Goal: Find specific page/section: Find specific page/section

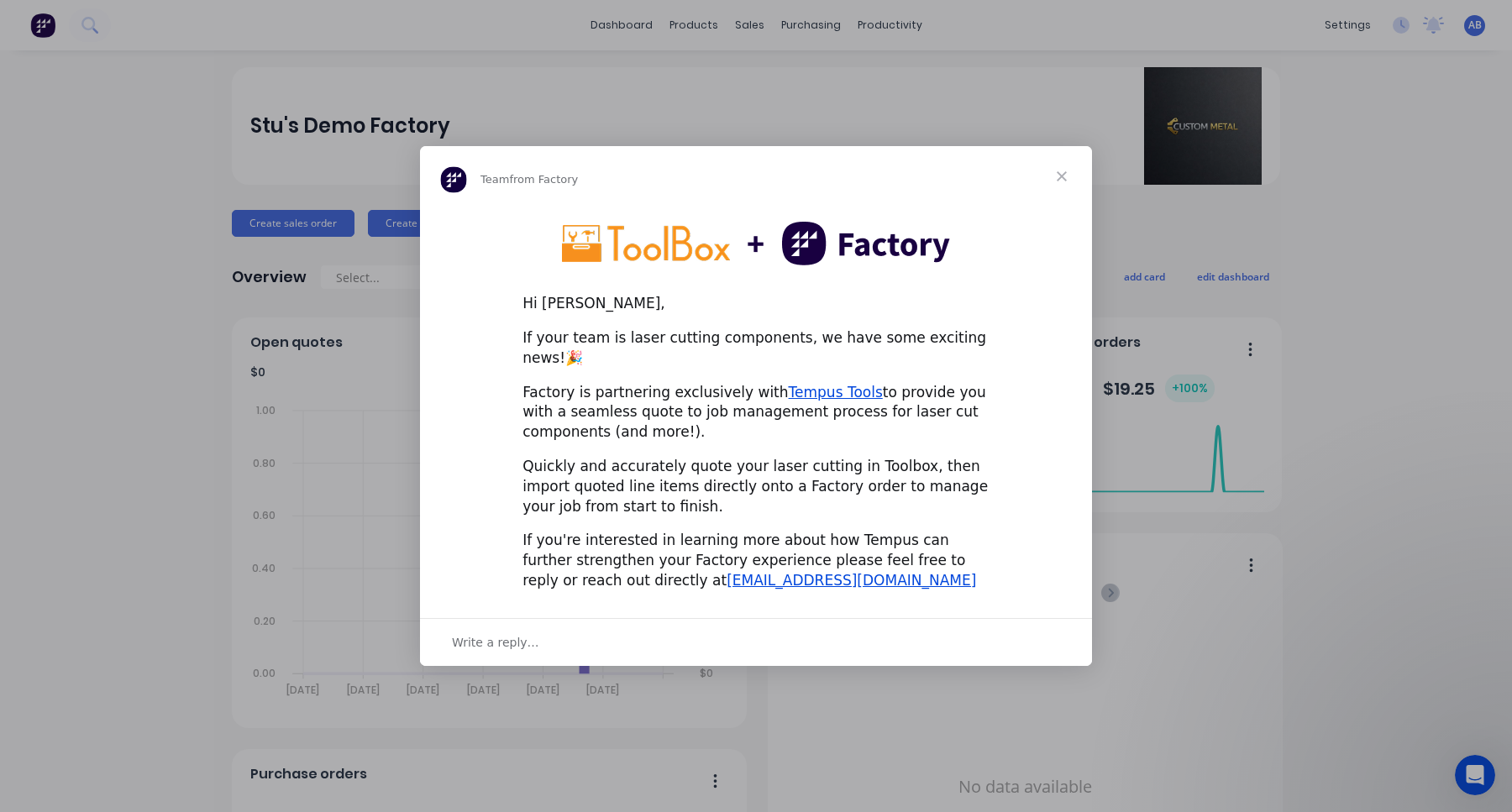
click at [781, 477] on div "Quickly and accurately quote your laser cutting in Toolbox, then import quoted …" at bounding box center [756, 486] width 468 height 60
click at [771, 466] on div "Quickly and accurately quote your laser cutting in Toolbox, then import quoted …" at bounding box center [756, 486] width 468 height 60
click at [1056, 190] on span "Close" at bounding box center [1062, 176] width 60 height 60
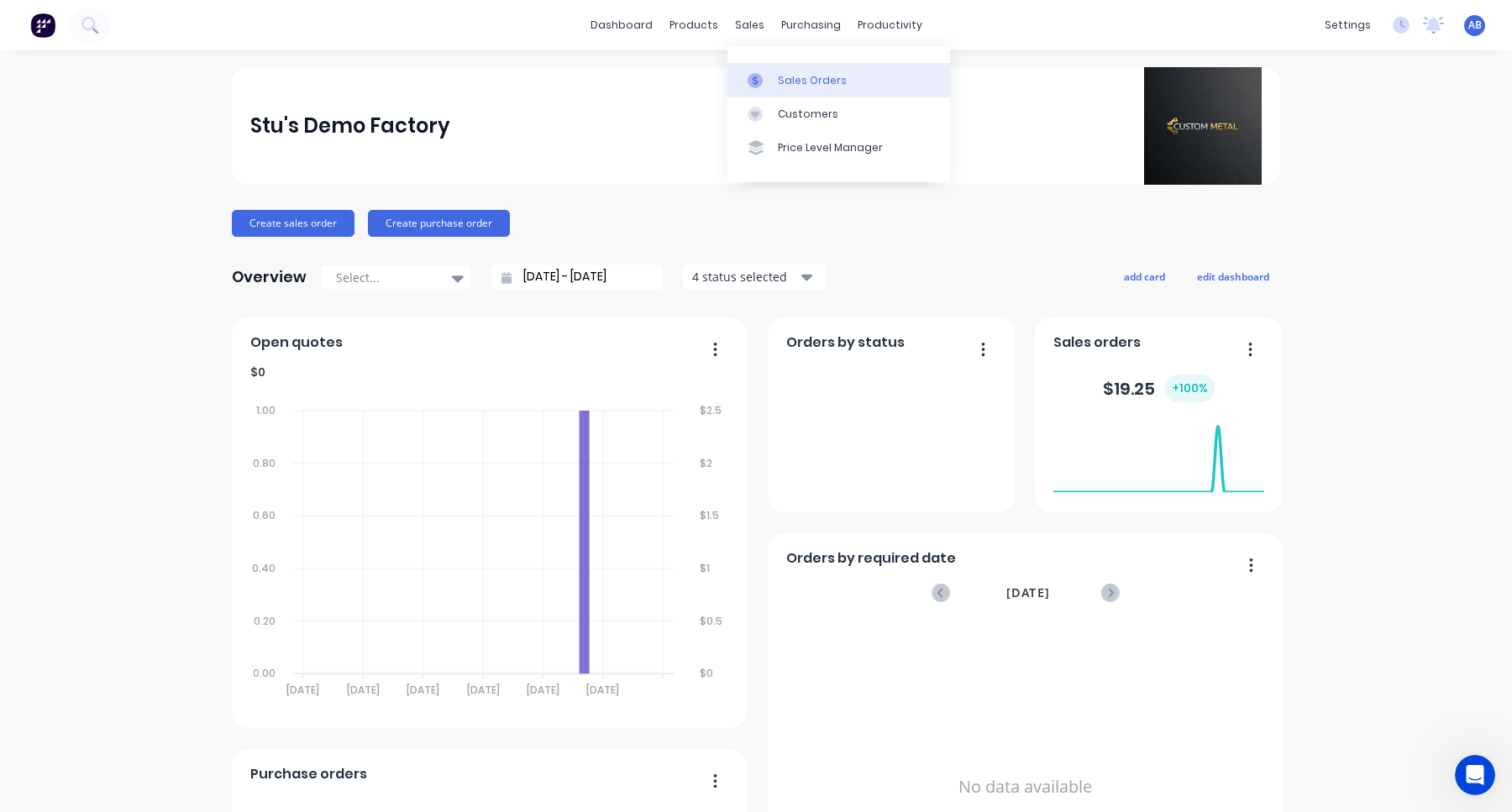
click at [783, 80] on div "Sales Orders" at bounding box center [812, 80] width 69 height 15
